Goal: Information Seeking & Learning: Learn about a topic

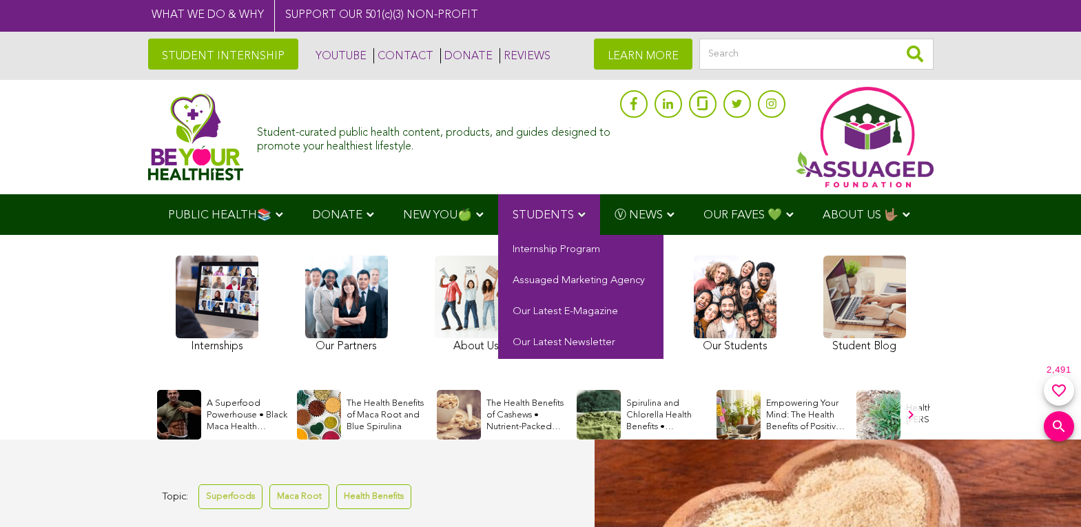
click at [547, 214] on span "STUDENTS" at bounding box center [543, 216] width 61 height 12
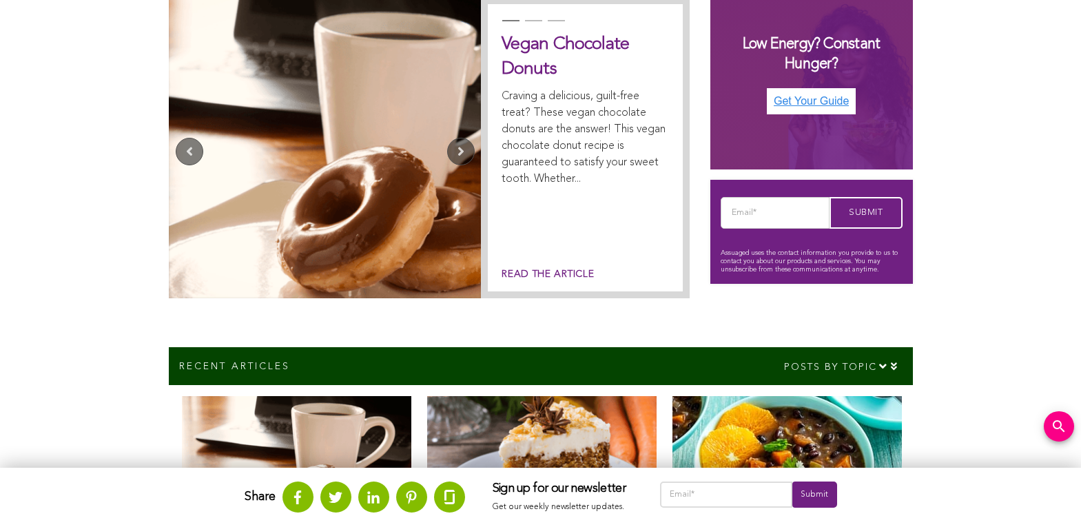
scroll to position [548, 0]
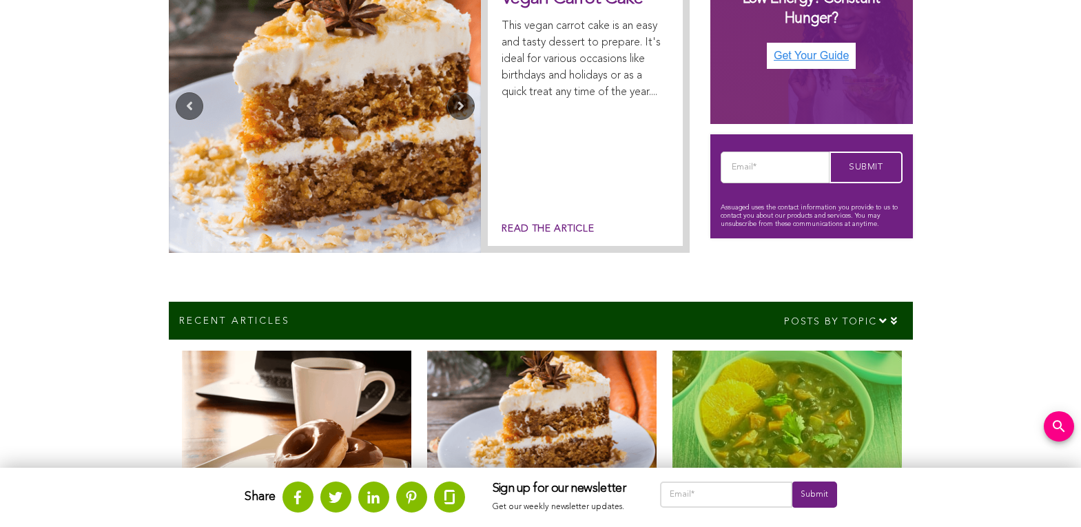
click at [788, 418] on img at bounding box center [787, 420] width 229 height 138
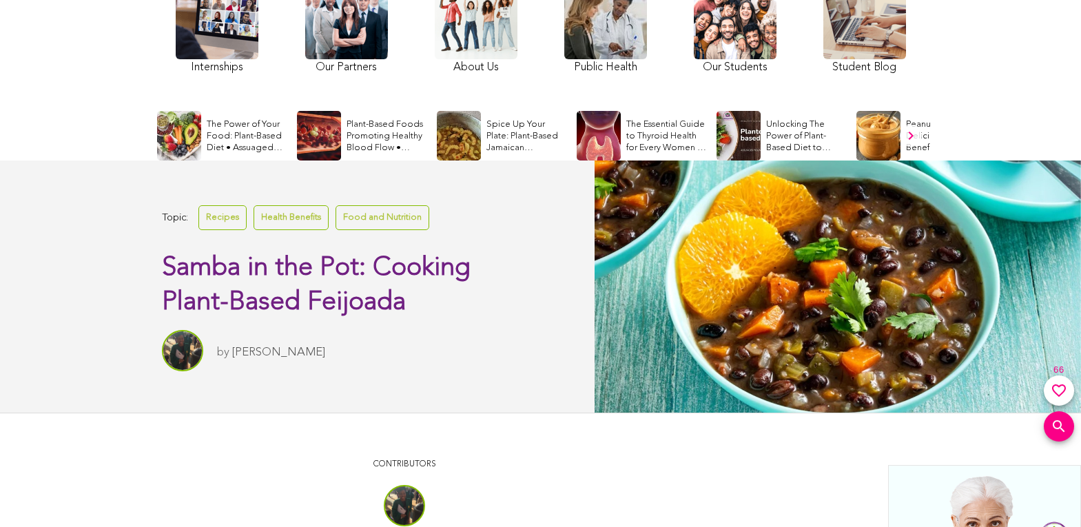
scroll to position [199, 0]
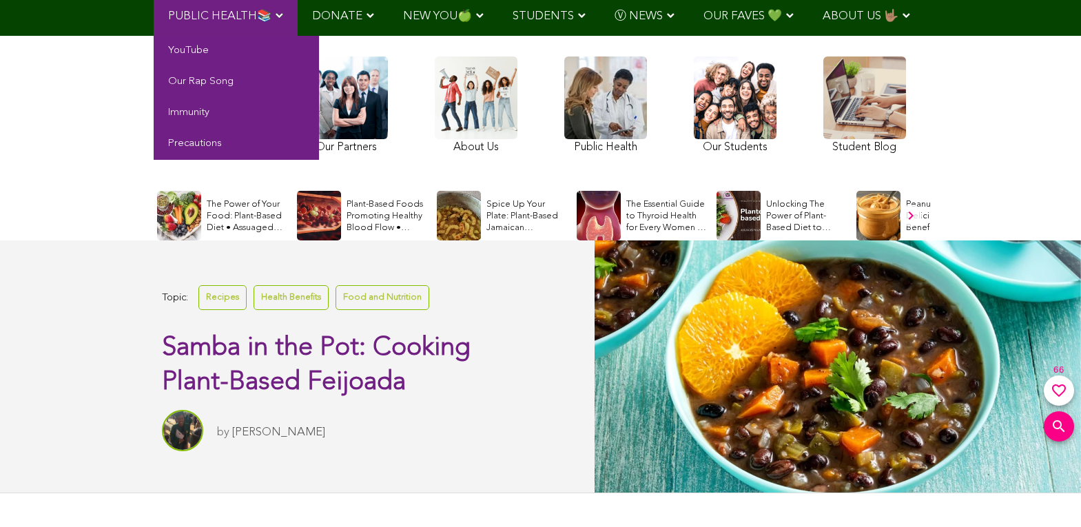
click at [226, 17] on span "PUBLIC HEALTH📚" at bounding box center [219, 16] width 103 height 12
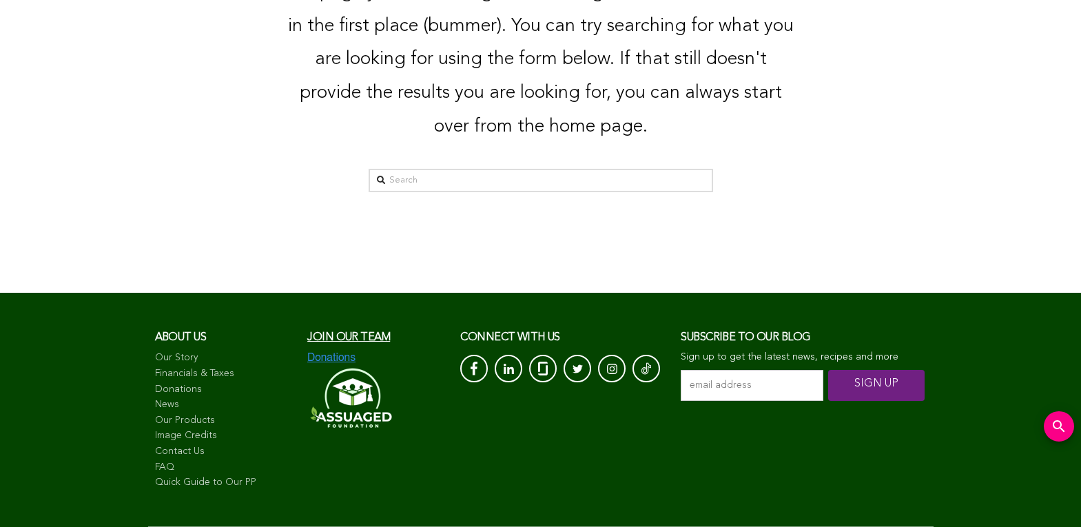
scroll to position [194, 0]
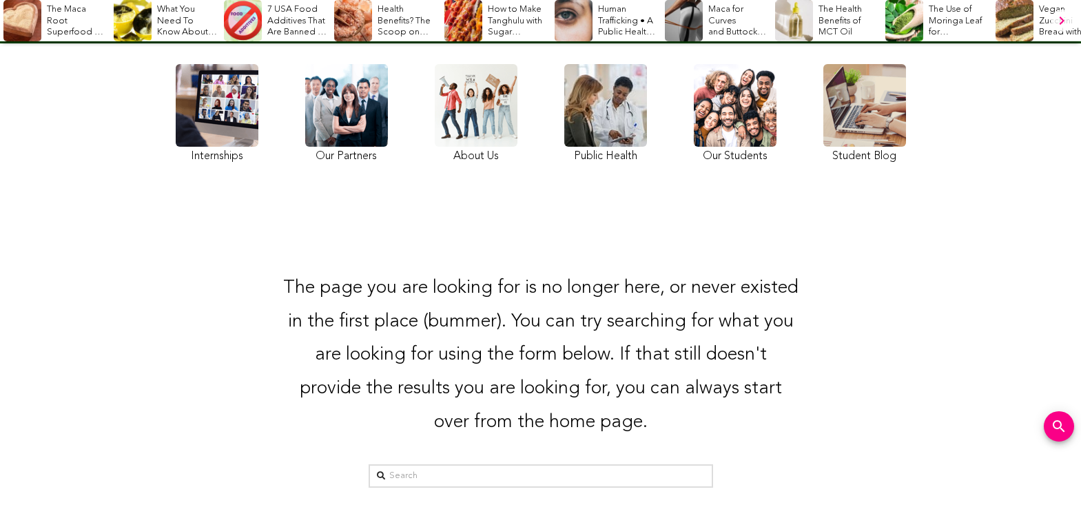
click at [216, 114] on link at bounding box center [217, 115] width 83 height 103
